Goal: Complete application form

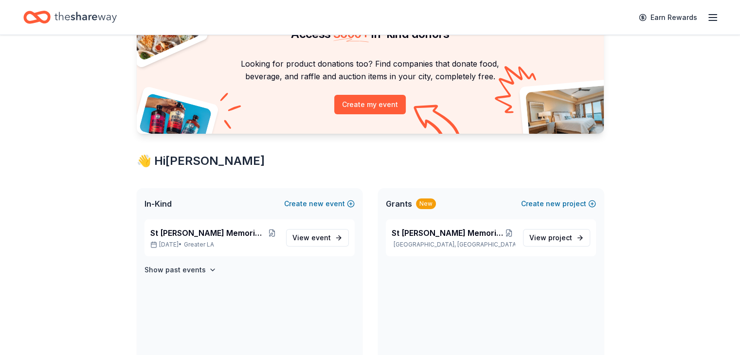
scroll to position [113, 0]
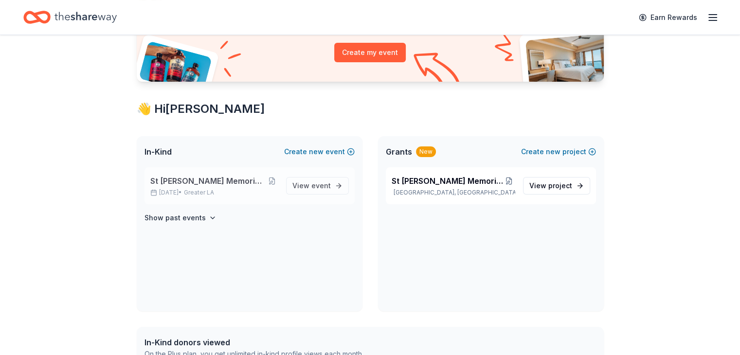
click at [225, 178] on span "St [PERSON_NAME] Memorial Golf Tournament" at bounding box center [207, 181] width 115 height 12
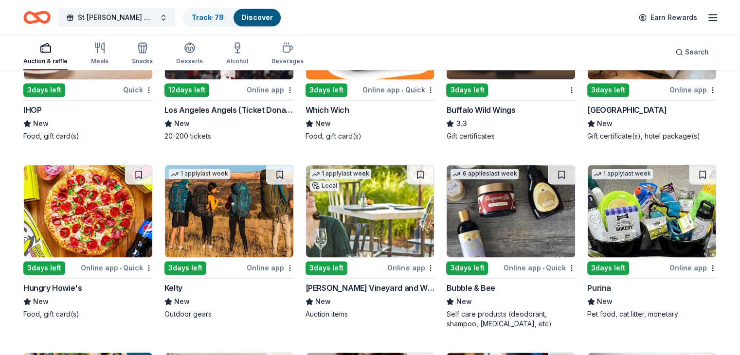
scroll to position [4982, 0]
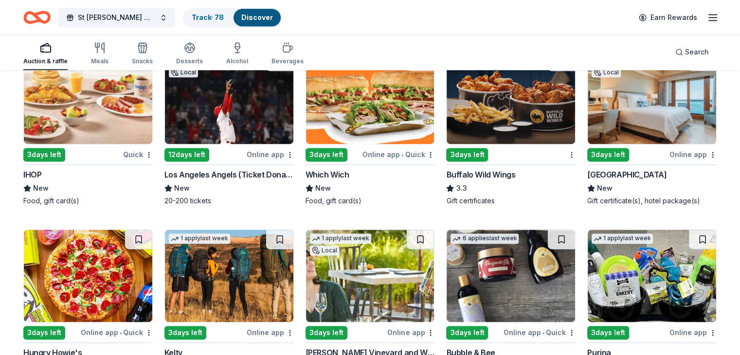
click at [55, 148] on div "3 days left" at bounding box center [44, 155] width 42 height 14
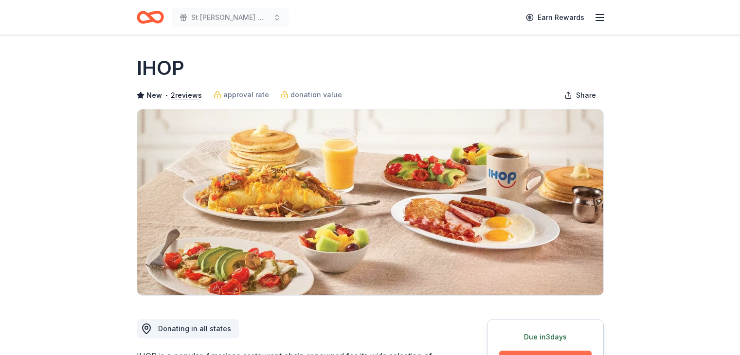
scroll to position [113, 0]
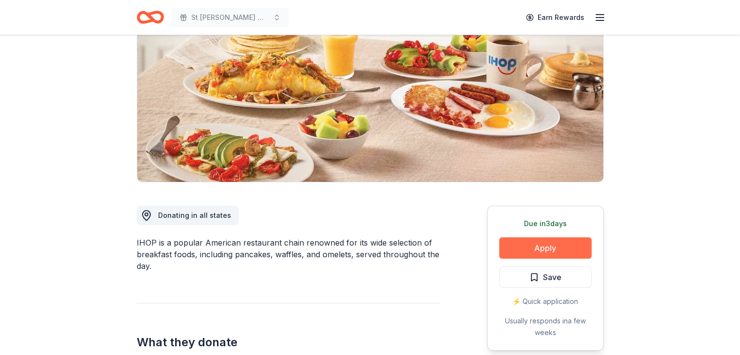
click at [526, 245] on button "Apply" at bounding box center [545, 248] width 92 height 21
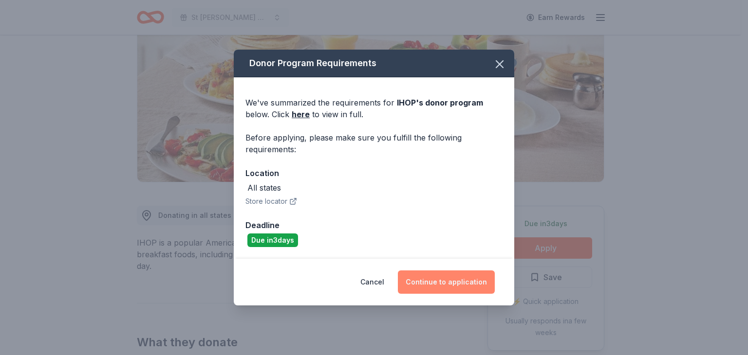
click at [448, 283] on button "Continue to application" at bounding box center [446, 282] width 97 height 23
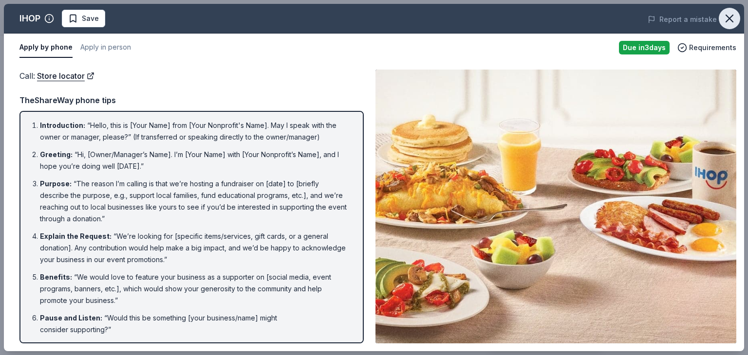
click at [728, 15] on icon "button" at bounding box center [729, 19] width 14 height 14
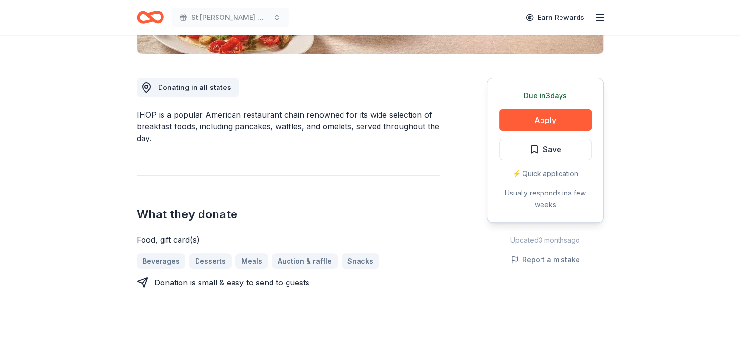
scroll to position [243, 0]
